Goal: Information Seeking & Learning: Learn about a topic

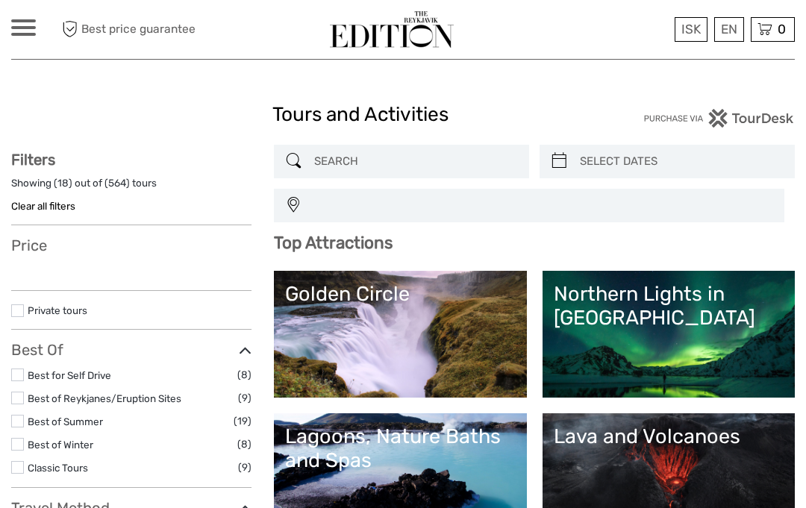
select select
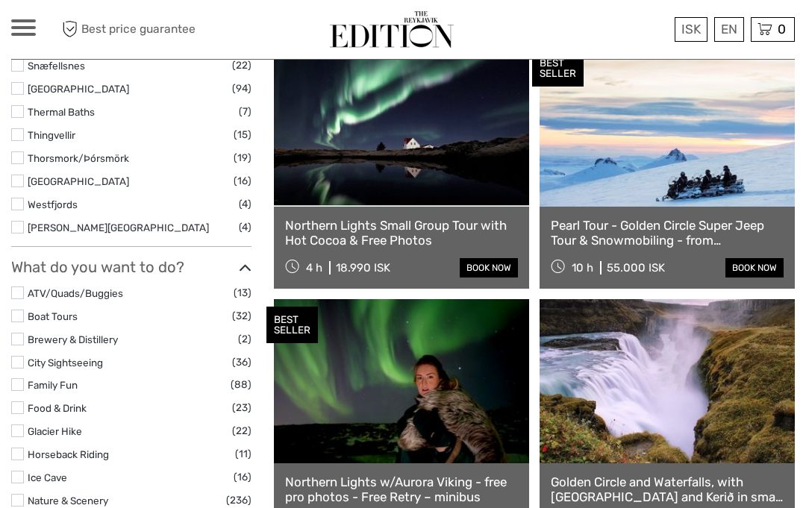
scroll to position [1050, 0]
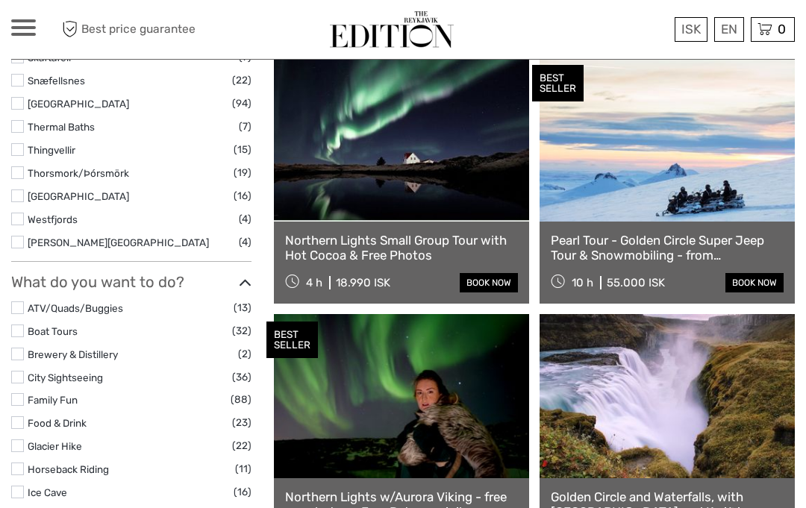
click at [419, 246] on link "Northern Lights Small Group Tour with Hot Cocoa & Free Photos" at bounding box center [401, 248] width 233 height 31
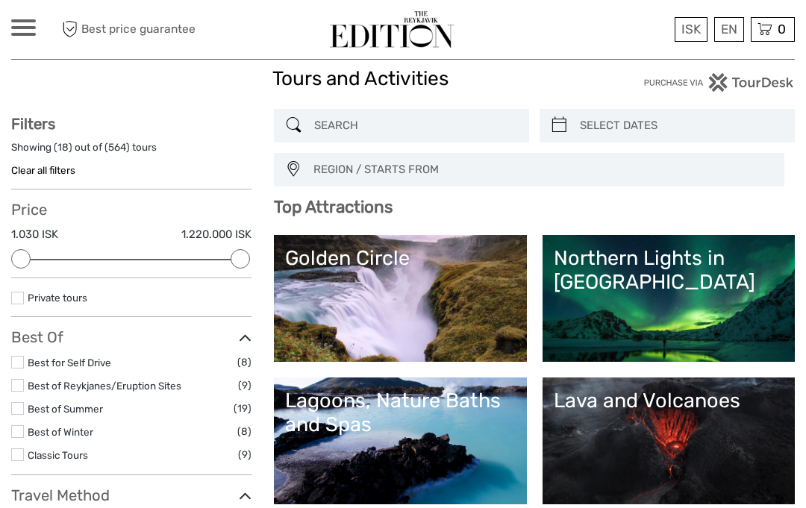
scroll to position [35, 0]
click at [332, 290] on link "Golden Circle" at bounding box center [400, 299] width 230 height 104
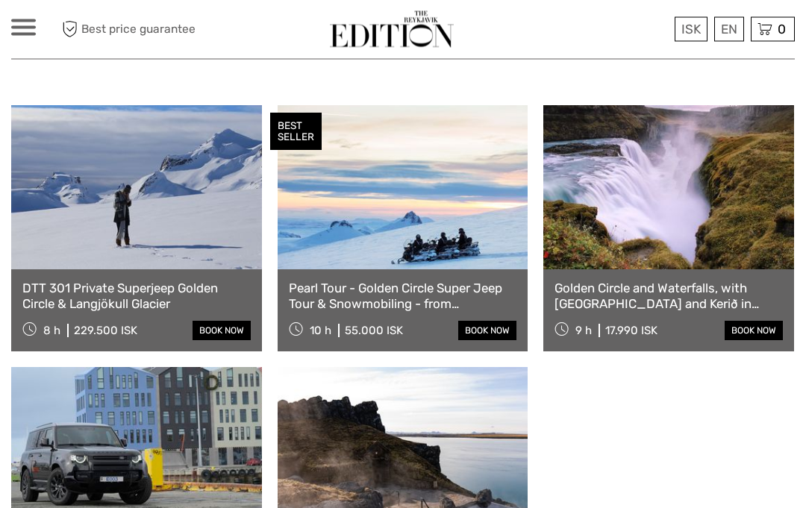
scroll to position [753, 0]
click at [660, 231] on link at bounding box center [668, 187] width 251 height 164
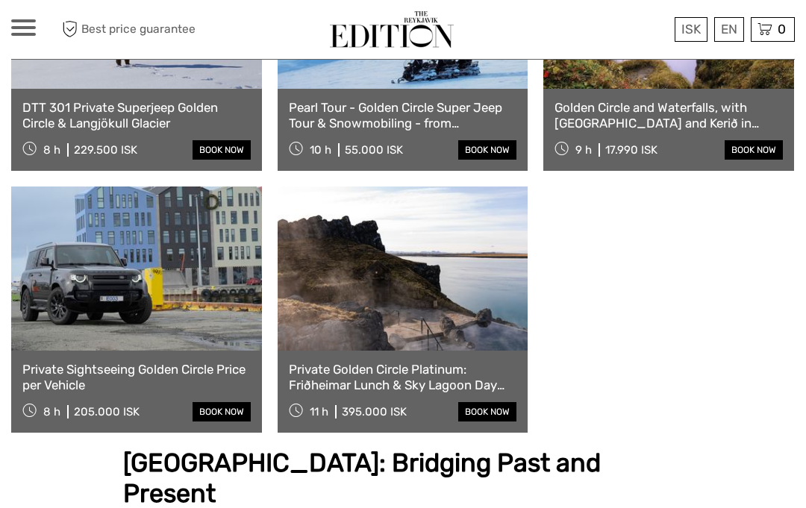
scroll to position [917, 0]
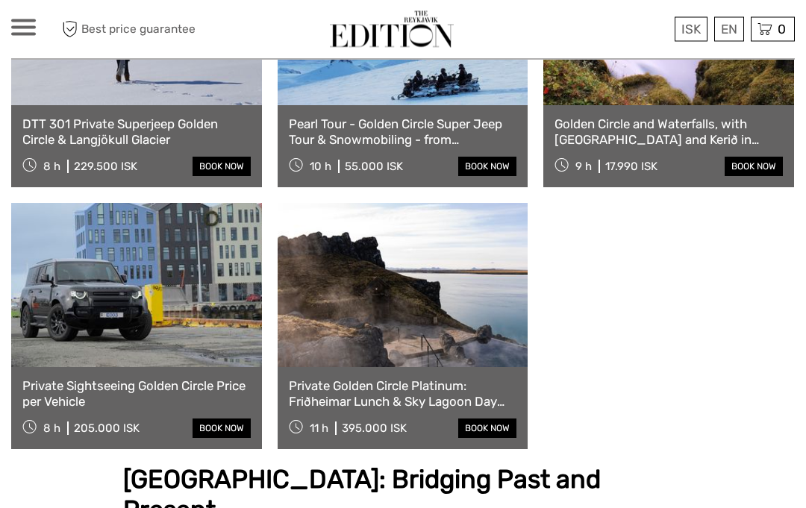
click at [707, 117] on link "Golden Circle and Waterfalls, with [GEOGRAPHIC_DATA] and Kerið in small group" at bounding box center [669, 132] width 228 height 31
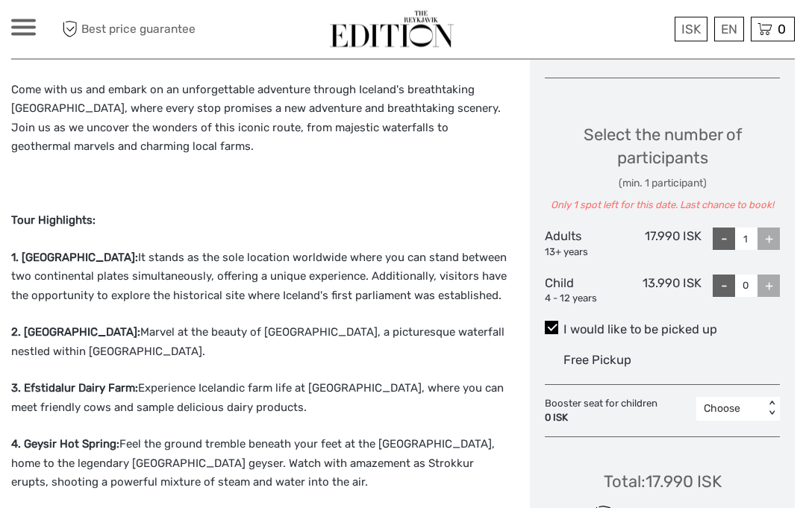
scroll to position [643, 0]
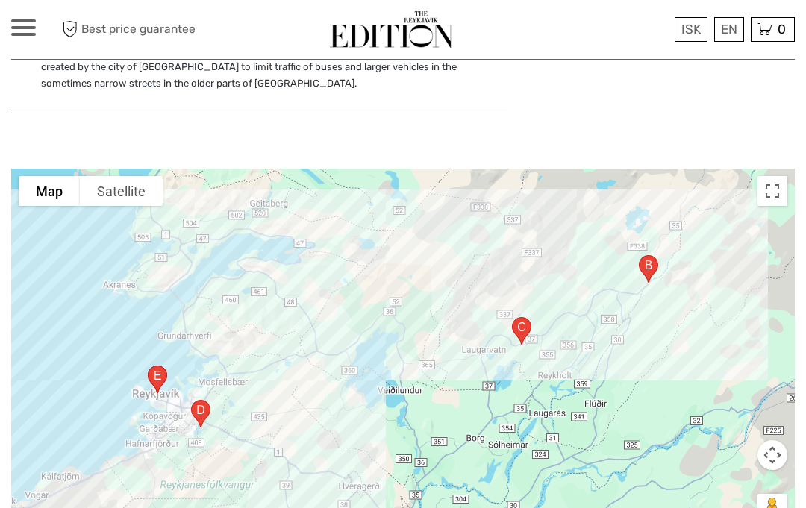
scroll to position [2713, 0]
